Goal: Use online tool/utility: Utilize a website feature to perform a specific function

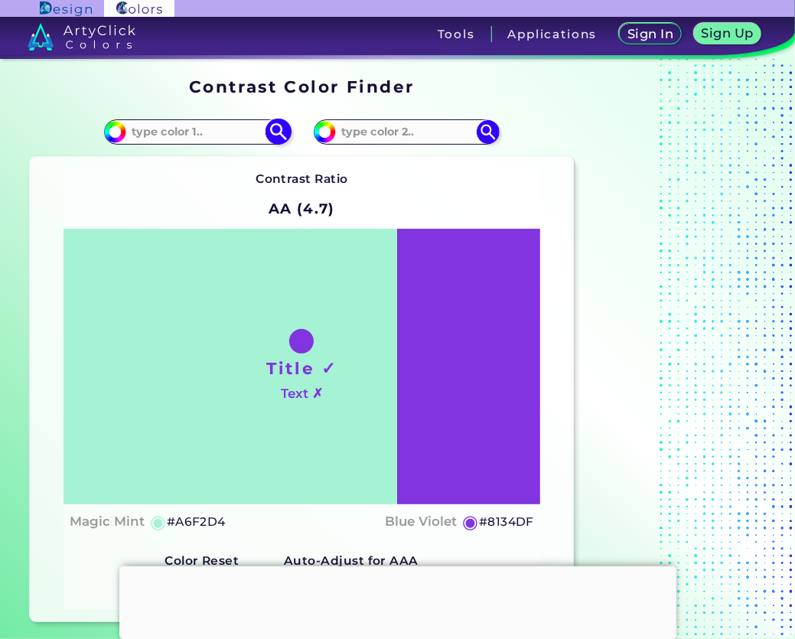
click at [211, 137] on input at bounding box center [197, 132] width 142 height 21
paste input "#00126B"
type input "#00126B"
click at [298, 145] on div "#a6f2d4 #00126B" at bounding box center [165, 131] width 271 height 49
click at [286, 135] on img at bounding box center [278, 132] width 27 height 27
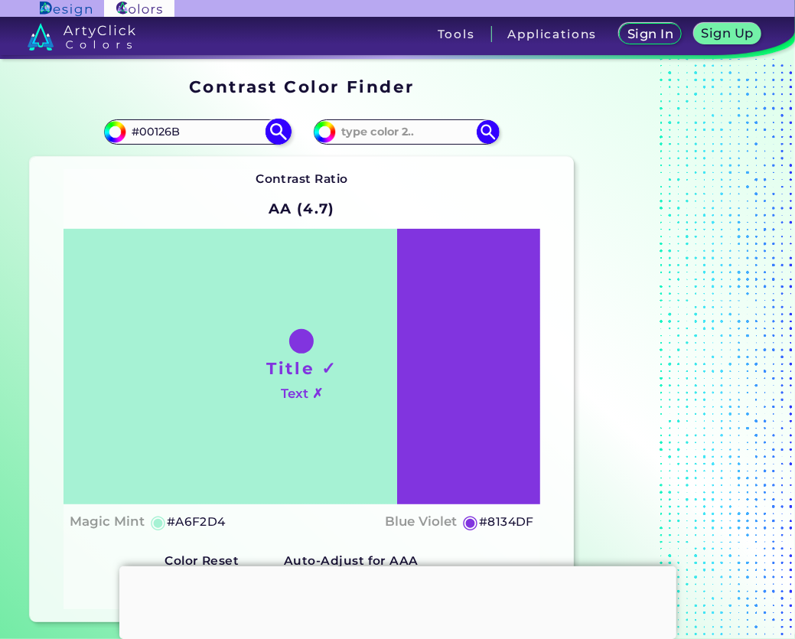
type input "#00126b"
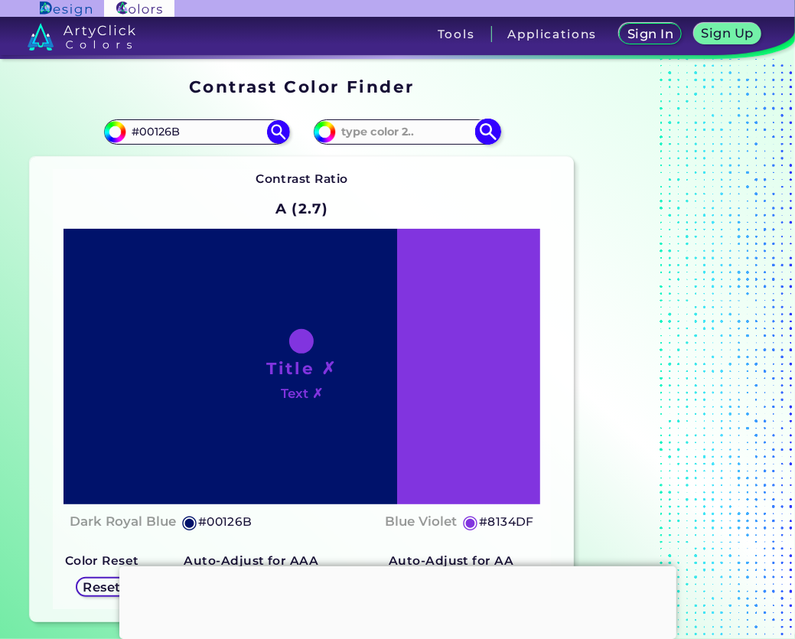
click at [364, 133] on input at bounding box center [407, 132] width 142 height 21
paste input "#FF4500"
type input "#FF4500"
click at [486, 132] on img at bounding box center [488, 132] width 27 height 27
type input "#ff4500"
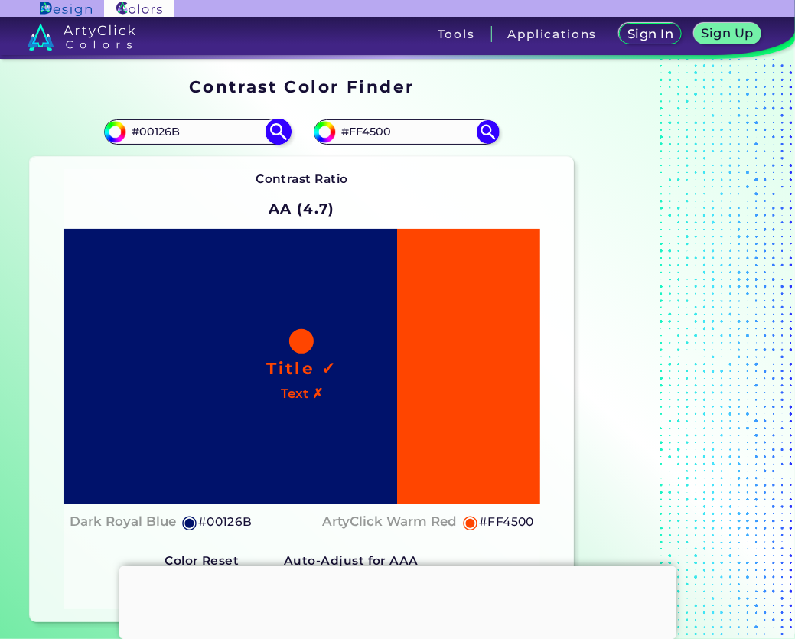
click at [176, 129] on input "#00126B" at bounding box center [197, 132] width 142 height 21
type input "#FFFFFF"
click at [282, 128] on img at bounding box center [278, 132] width 27 height 27
type input "#ffffff"
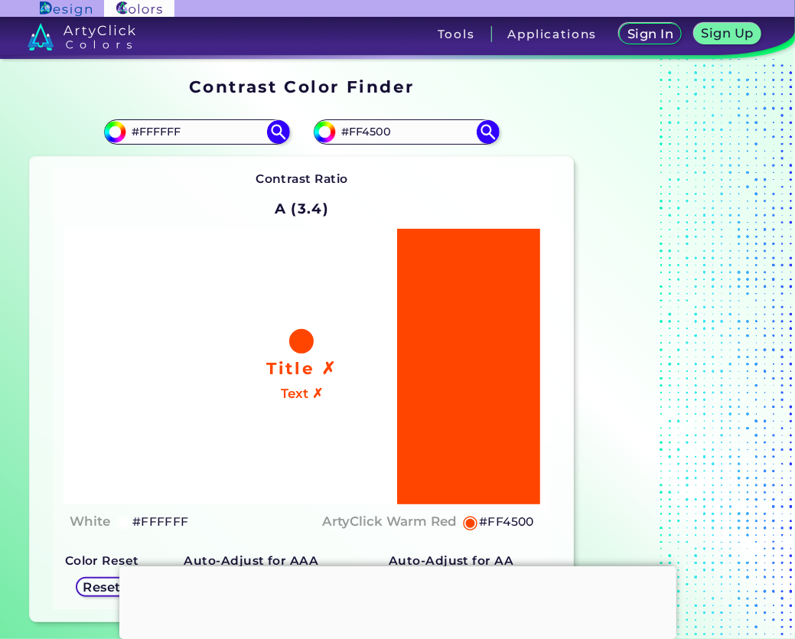
scroll to position [76, 0]
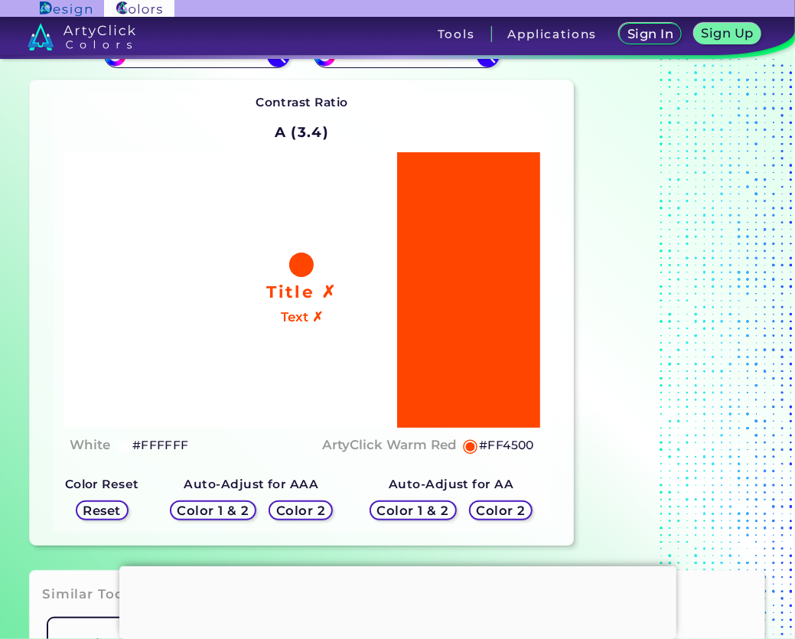
click at [479, 505] on h5 "Color 2" at bounding box center [501, 510] width 44 height 11
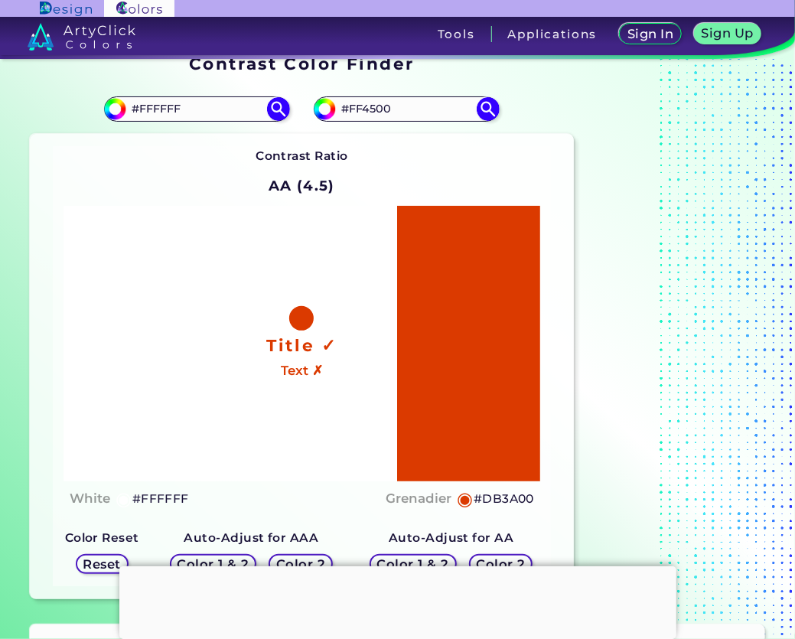
scroll to position [0, 0]
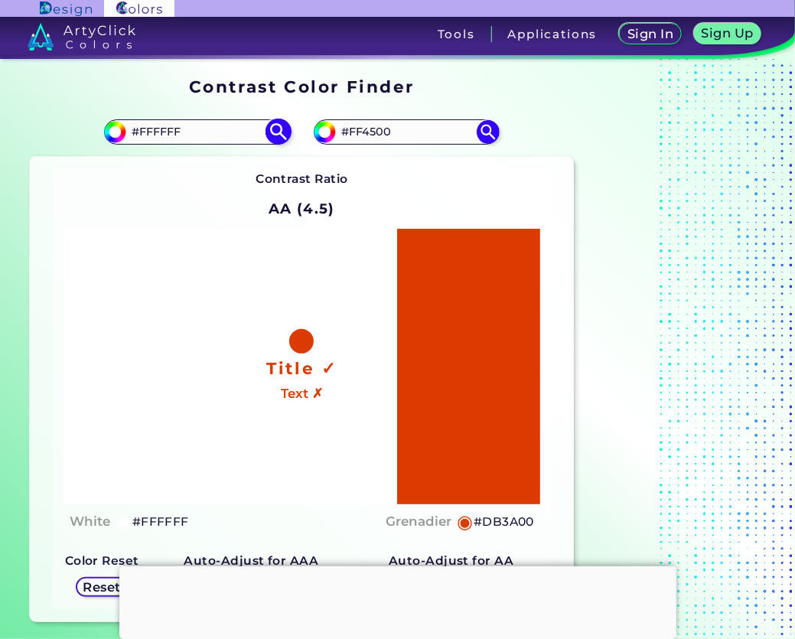
click at [172, 127] on input "#FFFFFF" at bounding box center [197, 132] width 142 height 21
paste input "00126B"
type input "#00126B"
click at [283, 129] on img at bounding box center [278, 132] width 27 height 27
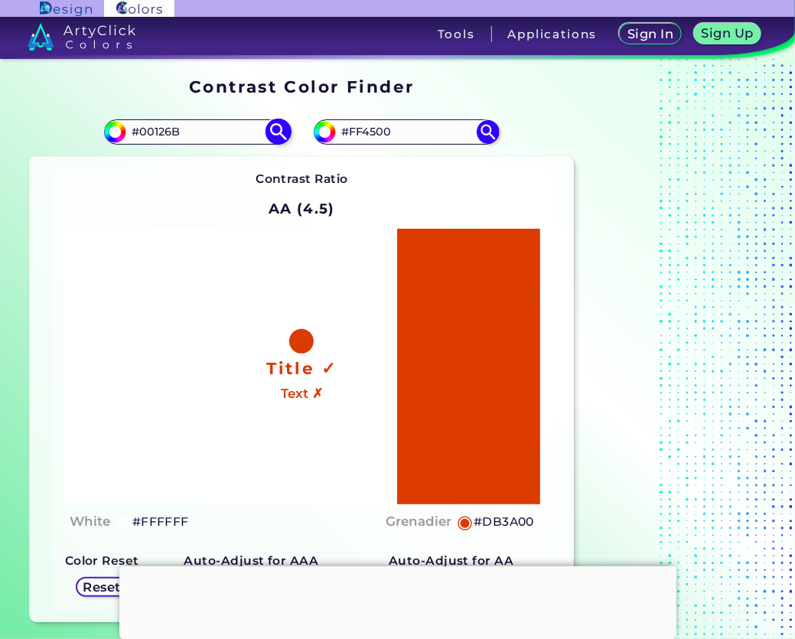
type input "#00126b"
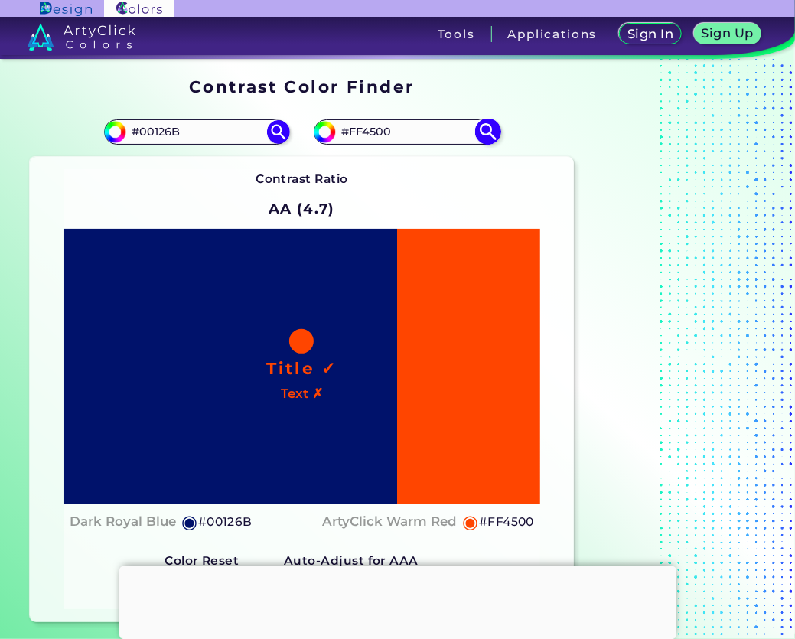
click at [362, 133] on input "#FF4500" at bounding box center [407, 132] width 142 height 21
click at [178, 132] on input "#00126B" at bounding box center [197, 132] width 142 height 21
click at [186, 132] on input "#00126B" at bounding box center [197, 132] width 142 height 21
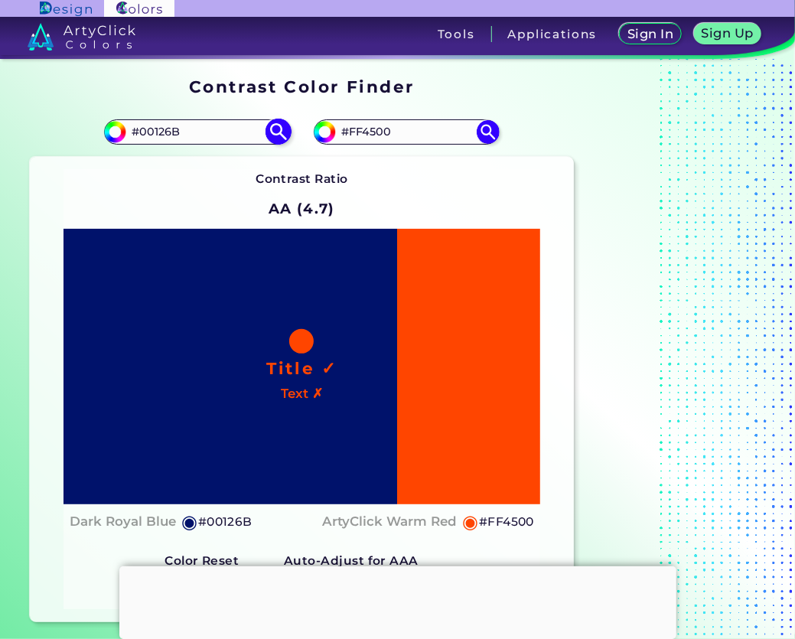
click at [187, 132] on input "#00126B" at bounding box center [197, 132] width 142 height 21
type input "#FFFFFF"
click at [281, 129] on img at bounding box center [278, 132] width 27 height 27
type input "#ffffff"
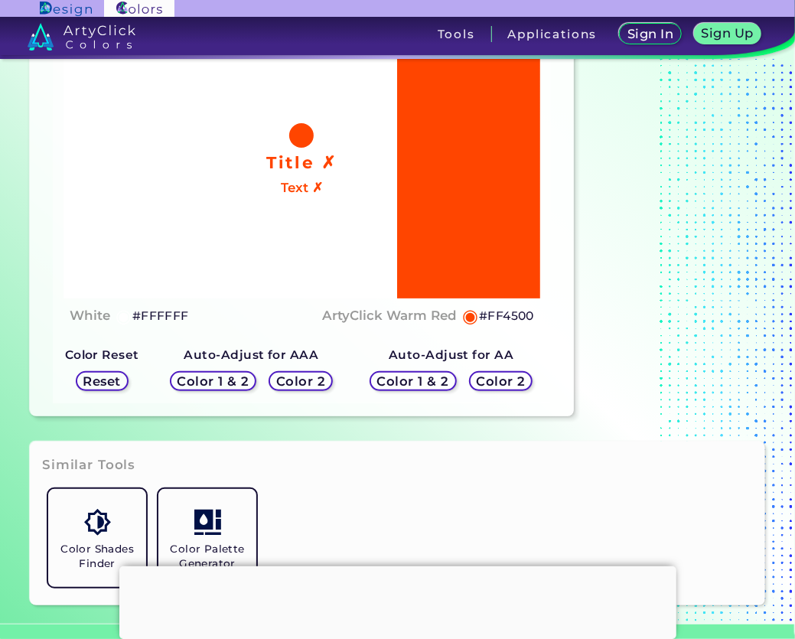
scroll to position [229, 0]
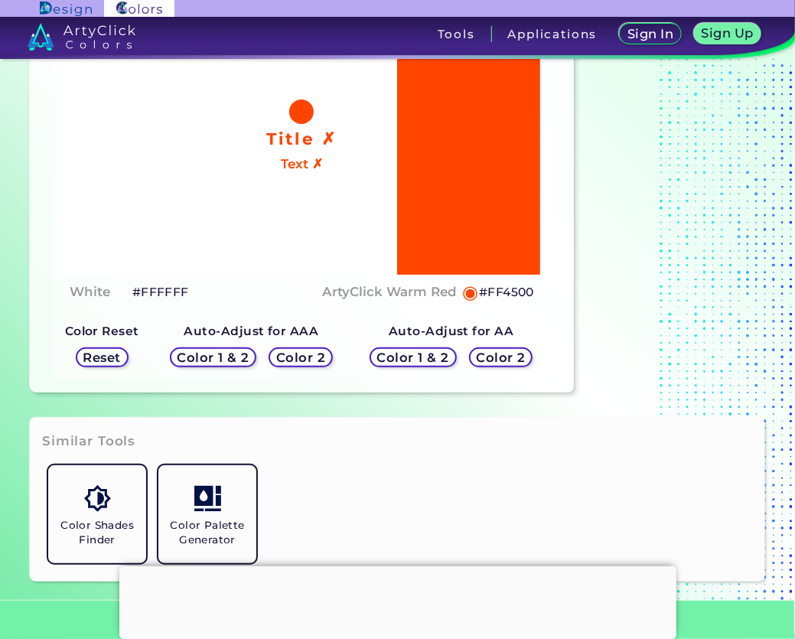
click at [485, 359] on h5 "Color 2" at bounding box center [500, 357] width 44 height 11
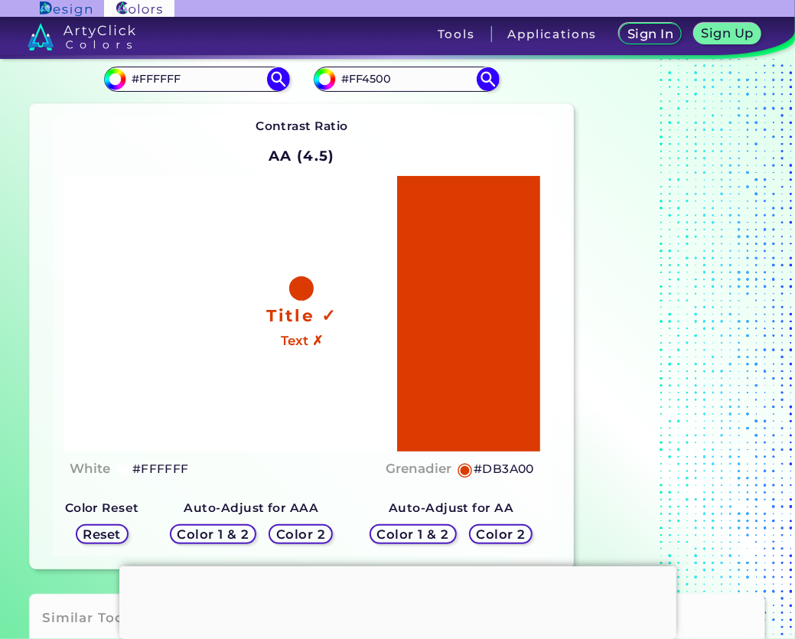
scroll to position [76, 0]
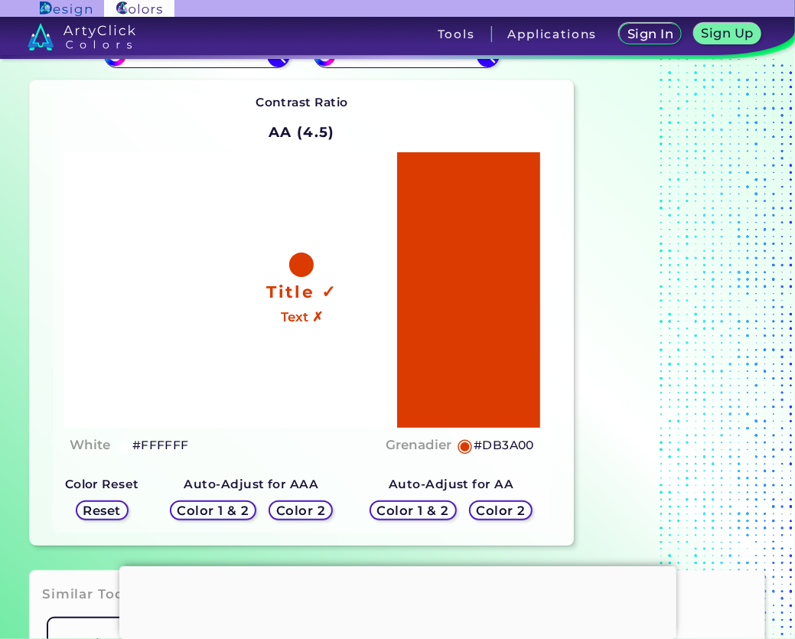
click at [492, 441] on h5 "#DB3A00" at bounding box center [503, 445] width 60 height 20
copy h5 "#"
click at [492, 441] on h5 "#DB3A00 copied copied" at bounding box center [503, 445] width 60 height 20
click at [486, 437] on h5 "#DB3A00" at bounding box center [503, 445] width 60 height 20
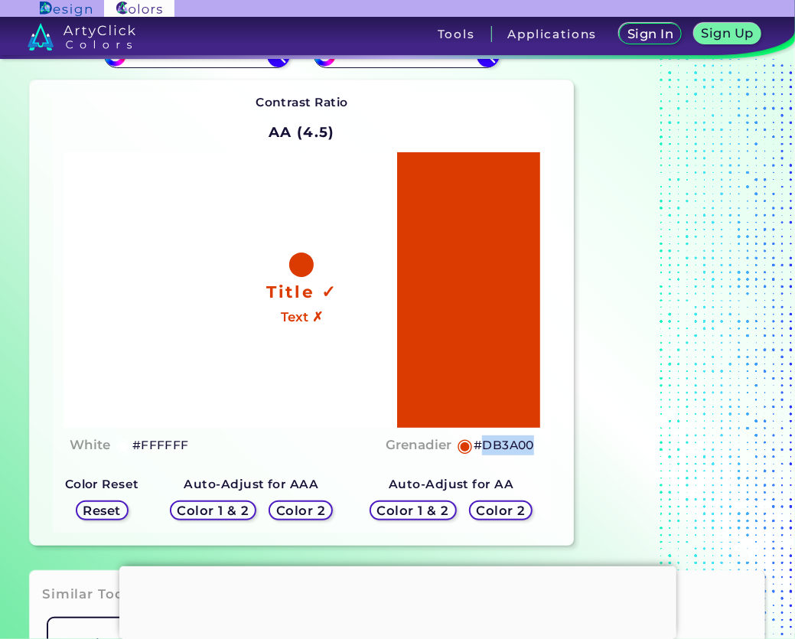
drag, startPoint x: 483, startPoint y: 444, endPoint x: 530, endPoint y: 446, distance: 47.5
click at [530, 446] on h5 "#DB3A00" at bounding box center [503, 445] width 60 height 20
copy h5 "DB3A00"
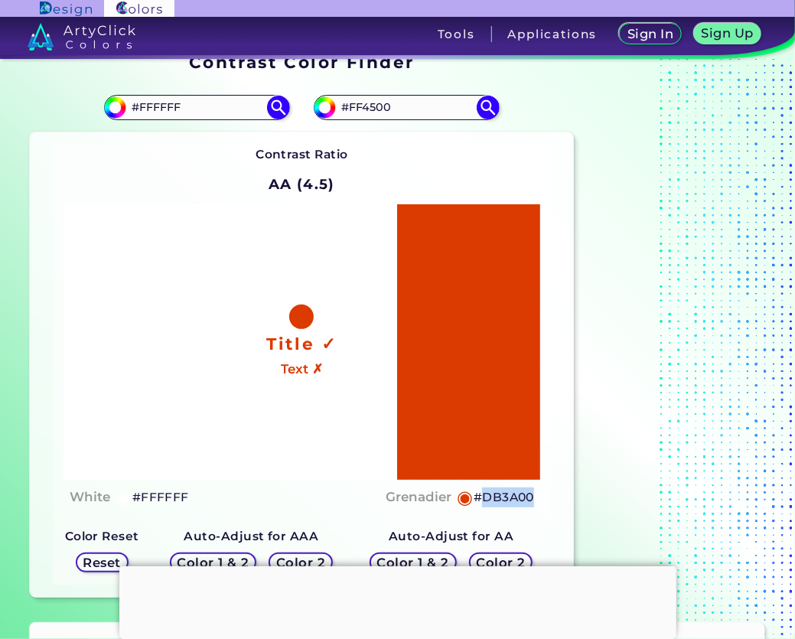
scroll to position [0, 0]
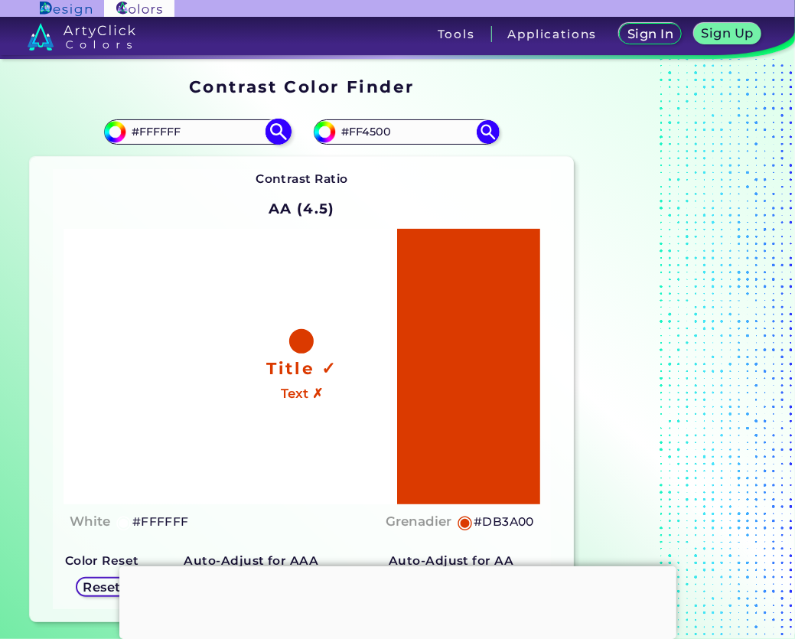
click at [156, 132] on input "#FFFFFF" at bounding box center [197, 132] width 142 height 21
paste input "00126B"
type input "#00126B"
click at [278, 130] on img at bounding box center [278, 132] width 27 height 27
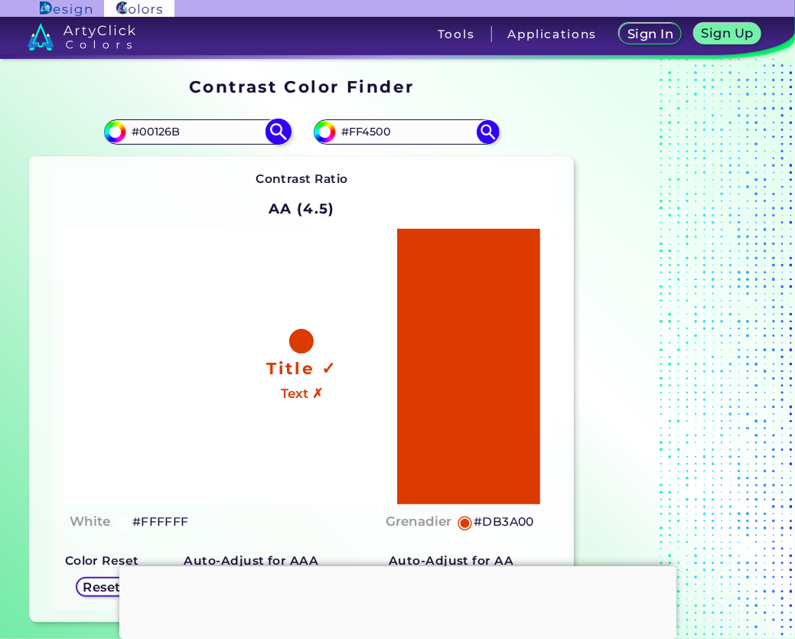
type input "#00126b"
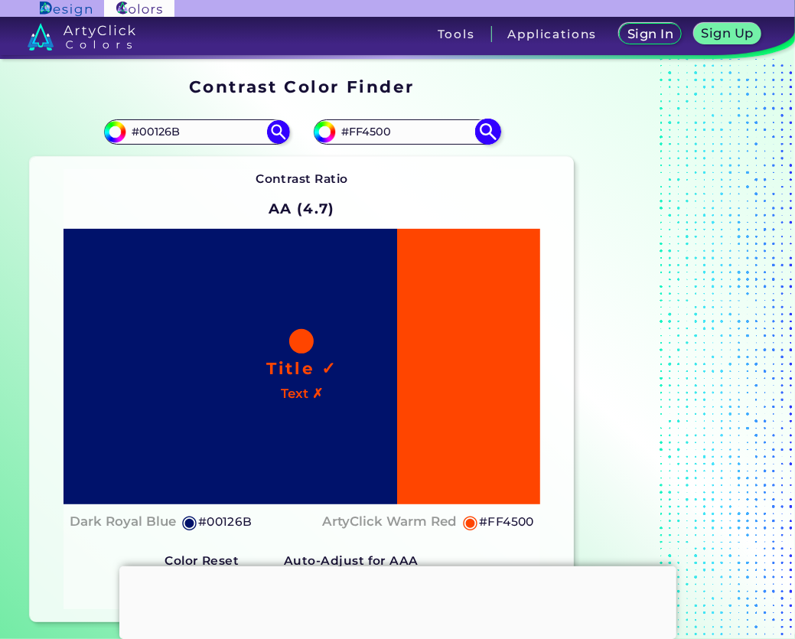
click at [423, 128] on input "#FF4500" at bounding box center [407, 132] width 142 height 21
paste input "DB3A"
type input "#DB3A00"
click at [492, 129] on img at bounding box center [488, 132] width 27 height 27
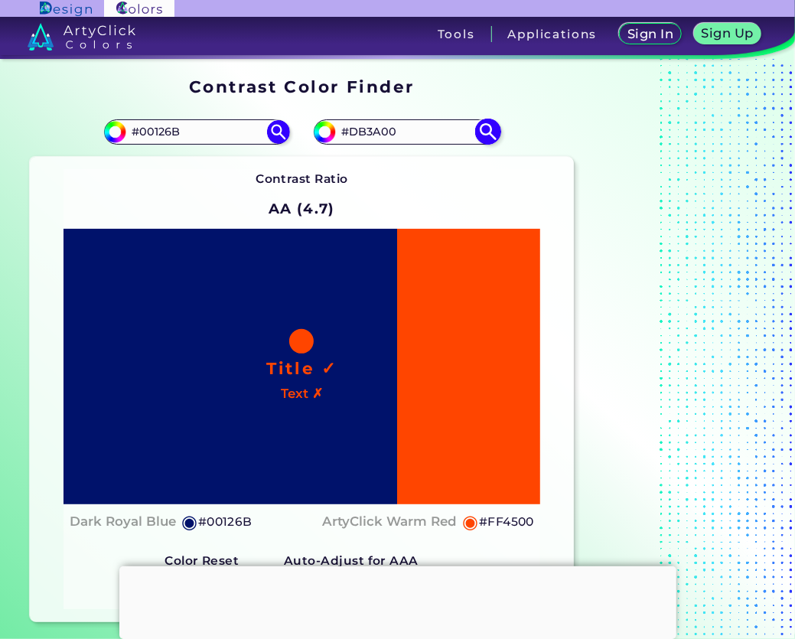
type input "#db3a00"
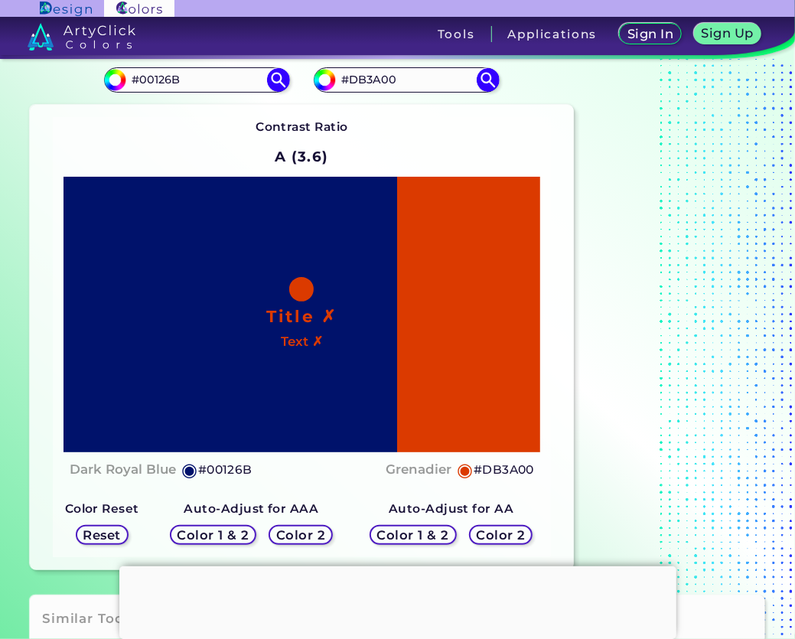
scroll to position [76, 0]
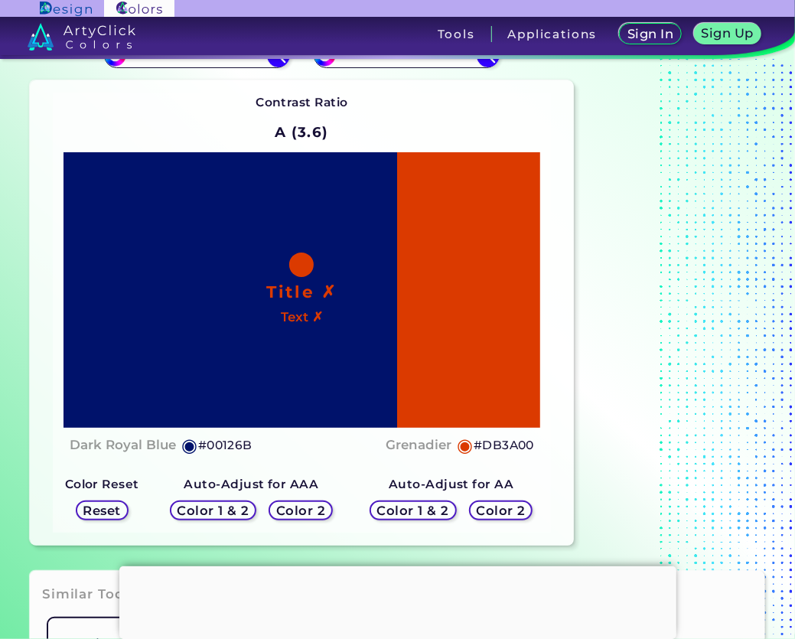
click at [436, 507] on h5 "Color 1 & 2" at bounding box center [413, 510] width 66 height 11
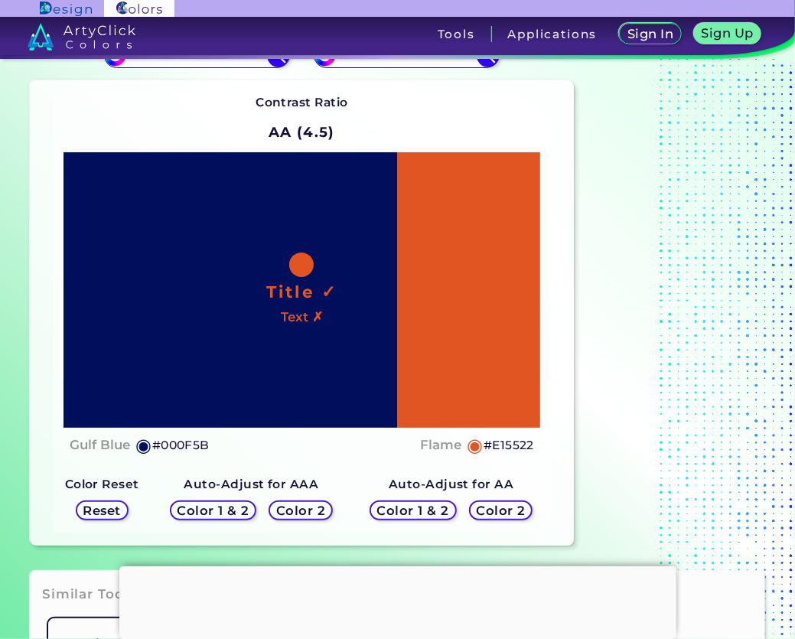
scroll to position [0, 0]
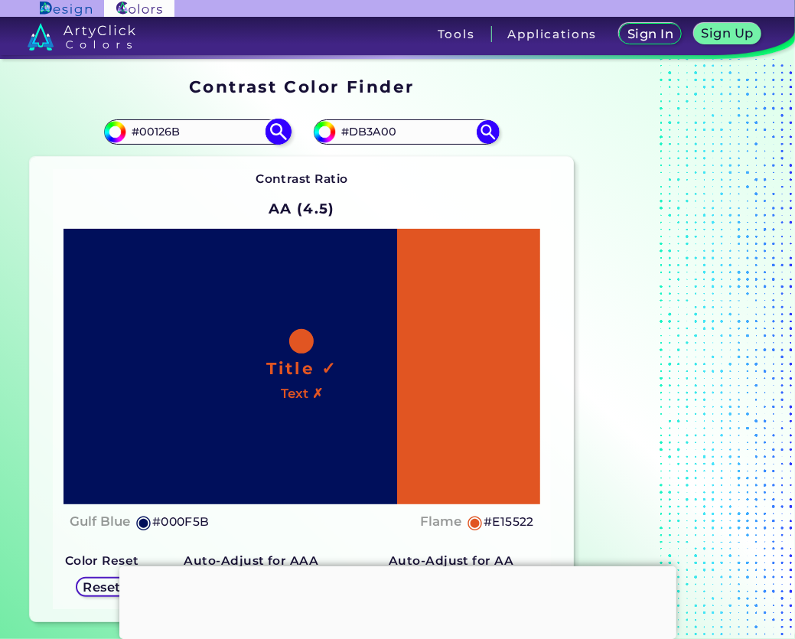
click at [155, 130] on input "#00126B" at bounding box center [197, 132] width 142 height 21
click at [181, 132] on input "#00126B" at bounding box center [197, 132] width 142 height 21
type input "#FFFFFF"
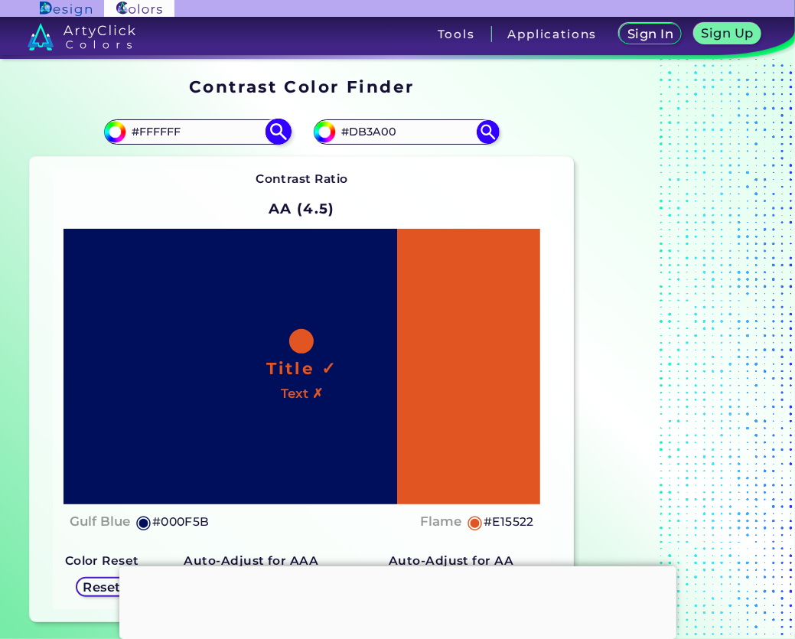
click at [275, 132] on img at bounding box center [278, 132] width 27 height 27
type input "#ffffff"
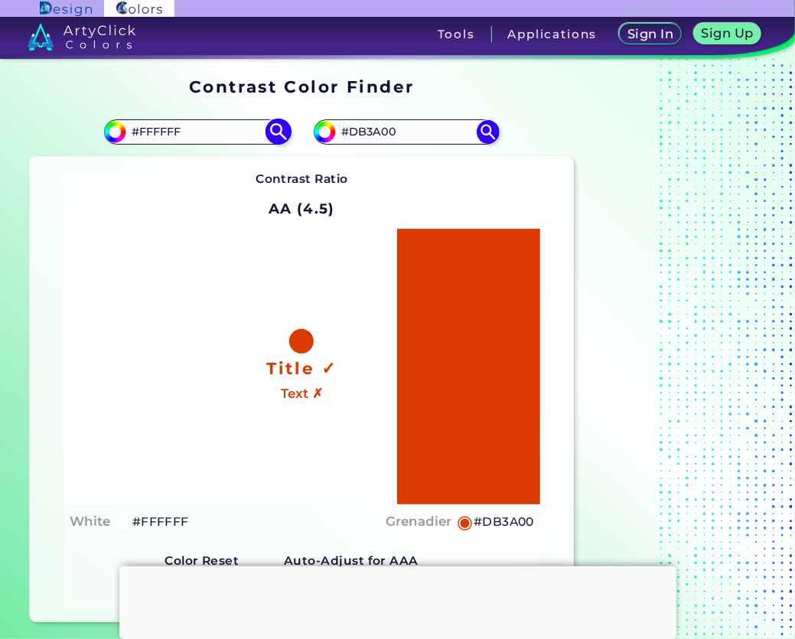
click at [185, 123] on input "#FFFFFF" at bounding box center [197, 132] width 142 height 21
paste input "00126B"
type input "#00126B"
click at [286, 128] on img at bounding box center [278, 132] width 27 height 27
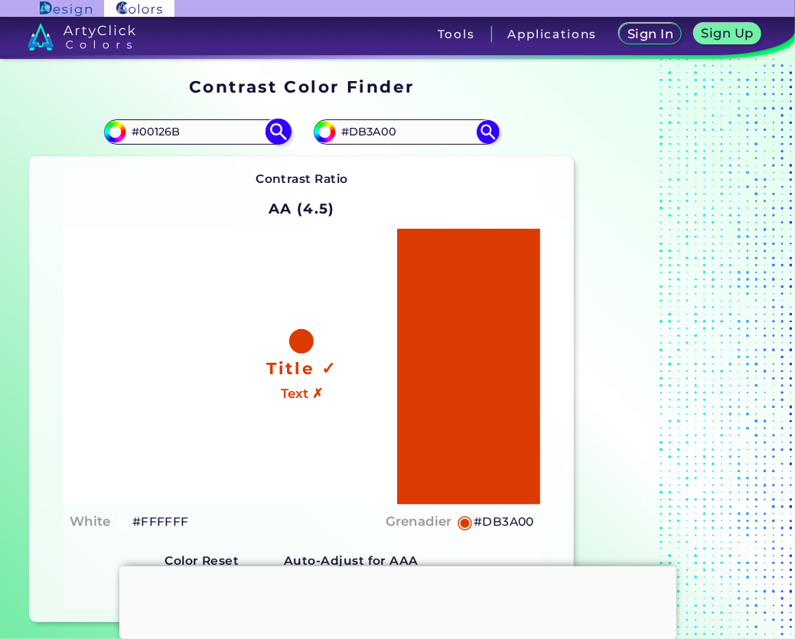
type input "#00126b"
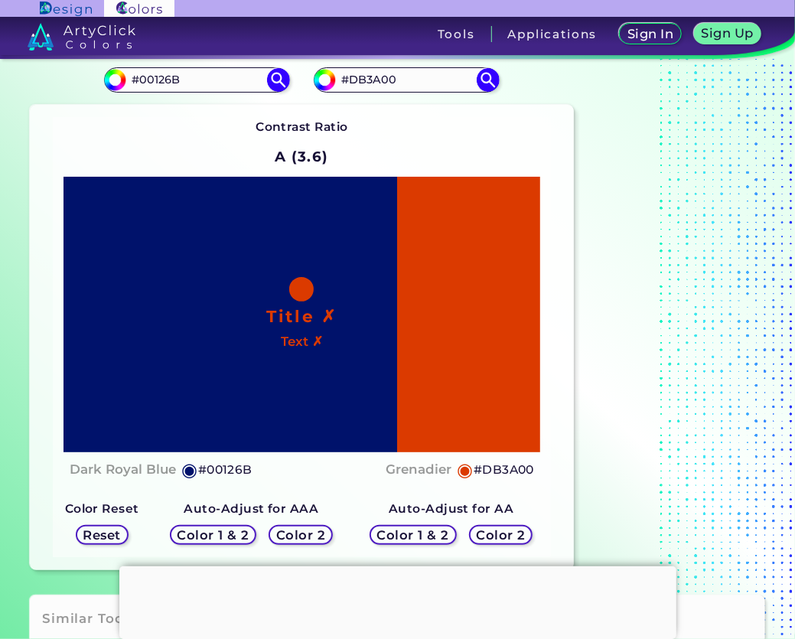
scroll to position [76, 0]
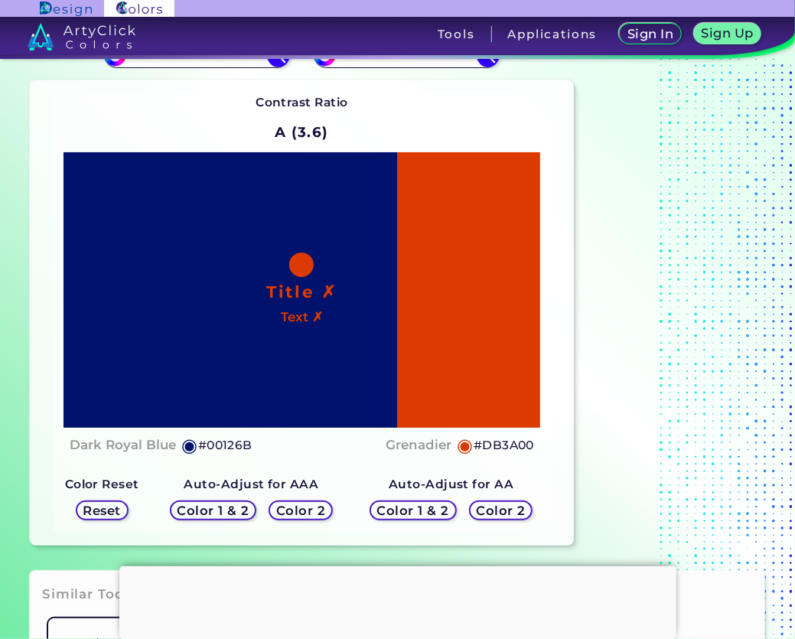
click at [395, 509] on h5 "Color 1 & 2" at bounding box center [413, 510] width 66 height 11
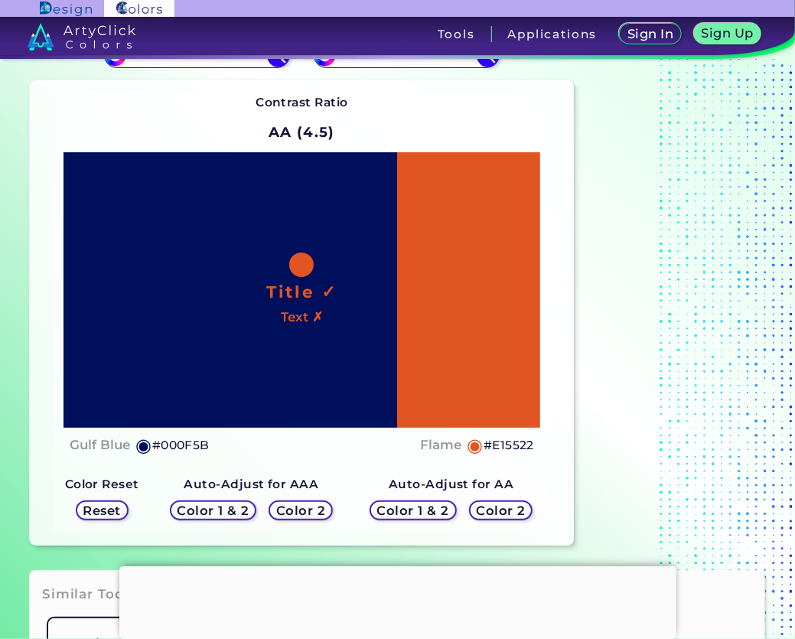
click at [576, 172] on section "#00126b #00126B #db3a00 #DB3A00 Contrast Ratio AA (4.5) Title ✓ Text ✗ Gulf Blue" at bounding box center [302, 287] width 556 height 527
click at [197, 446] on h5 "#000F5B" at bounding box center [180, 445] width 57 height 20
click at [197, 446] on h5 "#000F5B copied" at bounding box center [180, 445] width 57 height 20
copy h5 "000F5B copied"
drag, startPoint x: 162, startPoint y: 443, endPoint x: 206, endPoint y: 447, distance: 44.5
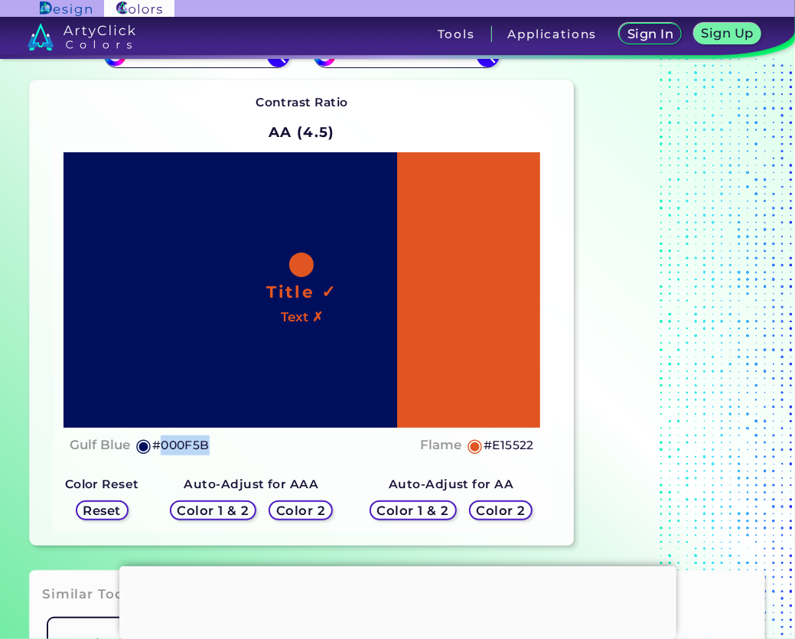
click at [206, 447] on h5 "#000F5B" at bounding box center [180, 445] width 57 height 20
copy h5 "000F5B"
click at [494, 472] on div "Auto-Adjust for AA Color 1 & 2 Color 2" at bounding box center [451, 500] width 200 height 64
drag, startPoint x: 495, startPoint y: 444, endPoint x: 531, endPoint y: 446, distance: 36.7
click at [531, 446] on h5 "#E15522" at bounding box center [508, 445] width 50 height 20
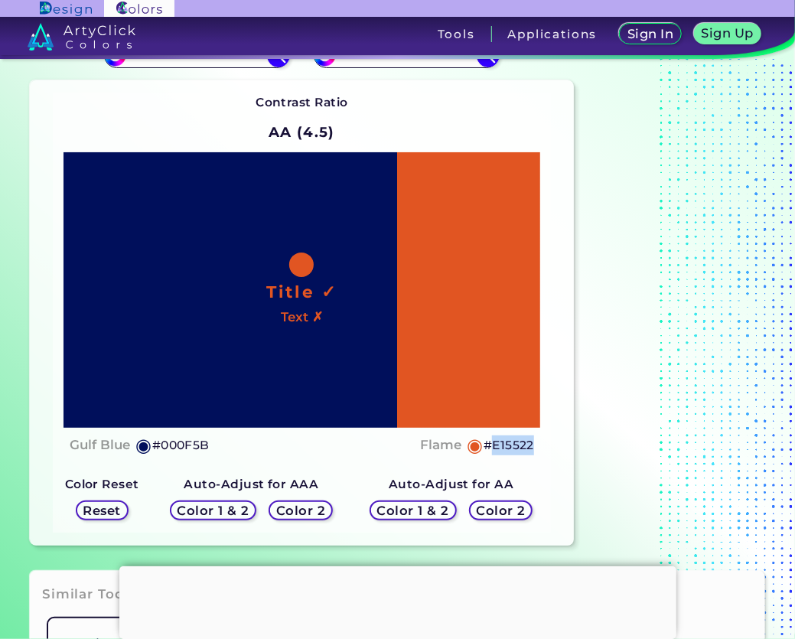
copy h5 "E15522"
click at [206, 121] on div "Contrast Ratio AA (4.5) Title ✓ Text ✗ Gulf Blue ◉ #000F5B Flame" at bounding box center [302, 313] width 499 height 440
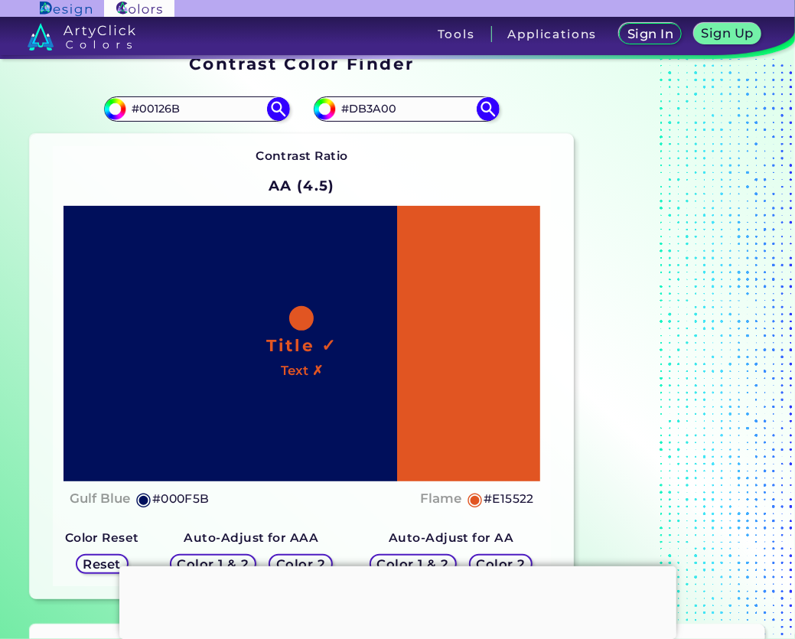
scroll to position [0, 0]
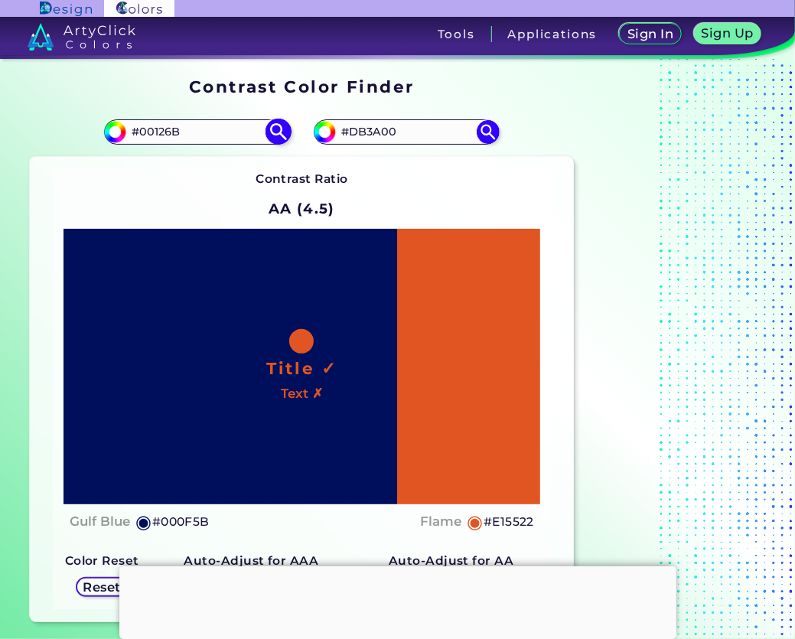
click at [170, 134] on input "#00126B" at bounding box center [197, 132] width 142 height 21
type input "#FFFFFF"
click at [277, 132] on img at bounding box center [278, 132] width 27 height 27
type input "#ffffff"
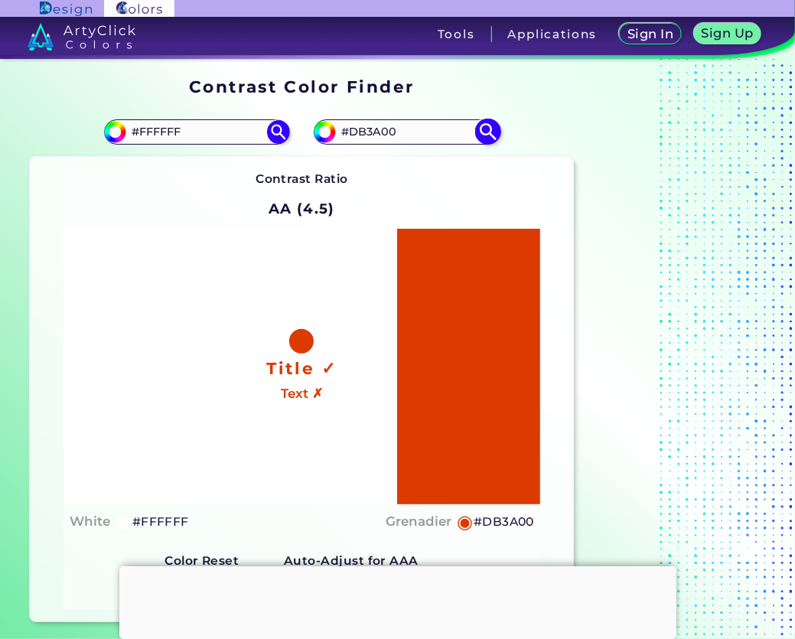
click at [372, 128] on input "#DB3A00" at bounding box center [407, 132] width 142 height 21
paste input "E15522"
type input "#E15522"
click at [483, 130] on img at bounding box center [488, 132] width 27 height 27
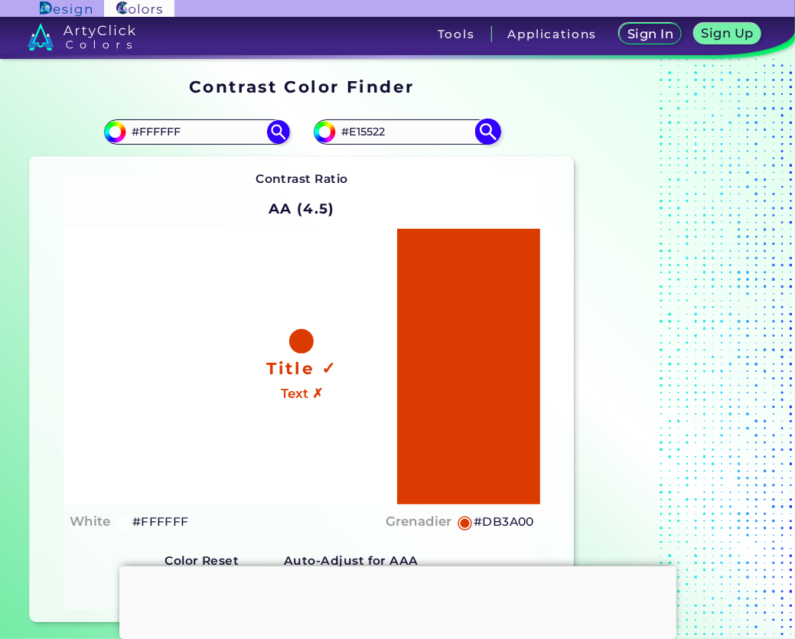
type input "#e15522"
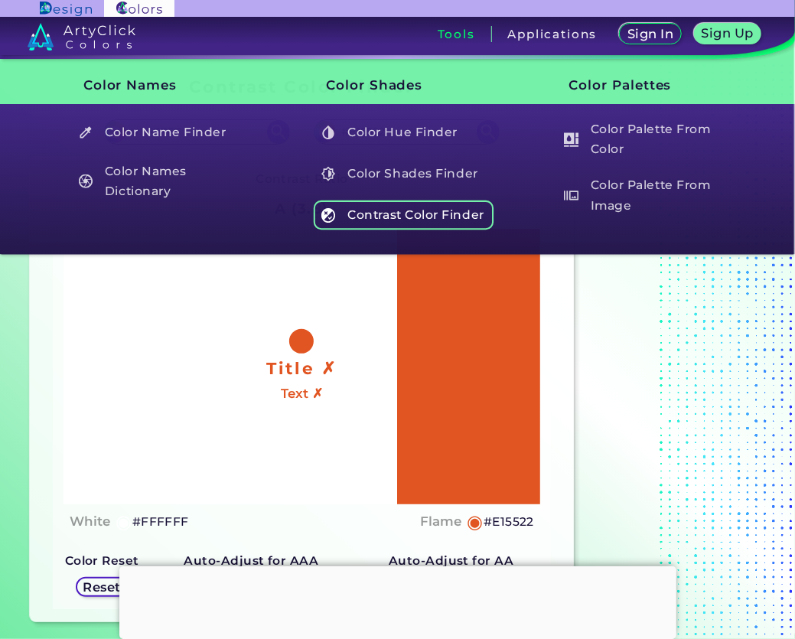
click at [358, 213] on h5 "Contrast Color Finder" at bounding box center [404, 214] width 180 height 29
